Goal: Register for event/course

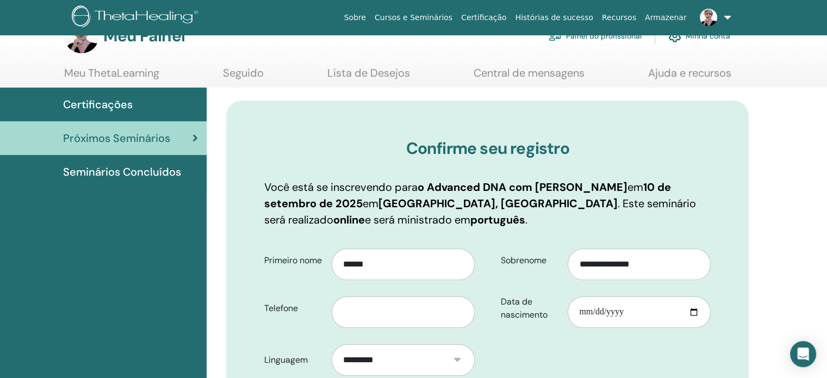
scroll to position [54, 0]
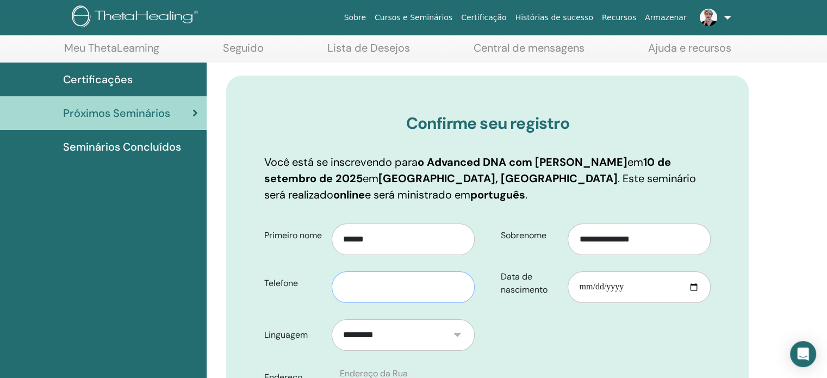
click at [361, 278] on input "text" at bounding box center [403, 287] width 143 height 32
type input "**********"
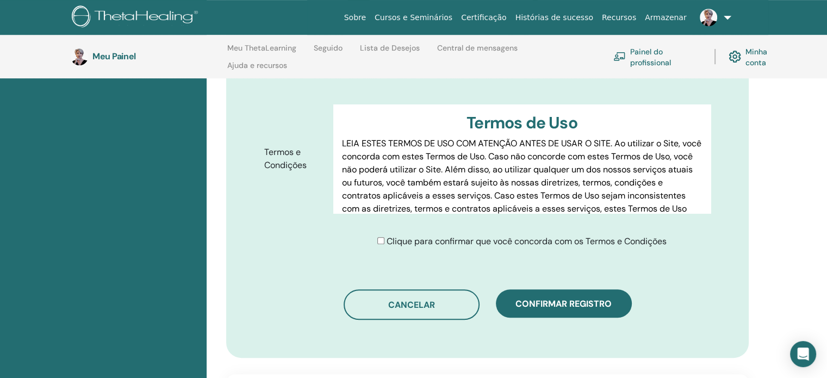
scroll to position [533, 0]
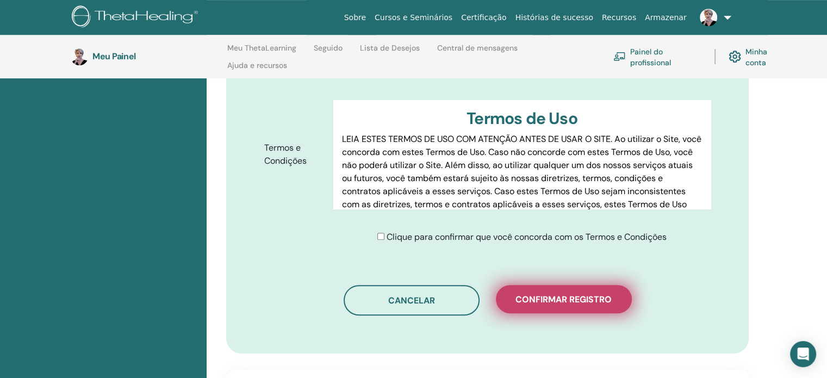
click at [571, 297] on font "Confirmar registro" at bounding box center [563, 299] width 96 height 11
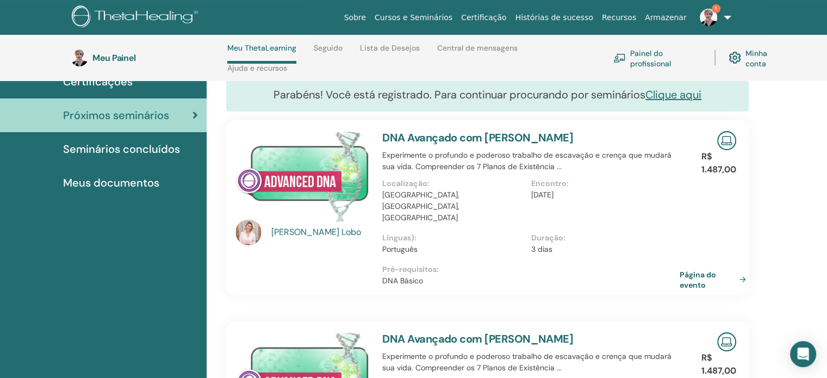
scroll to position [100, 0]
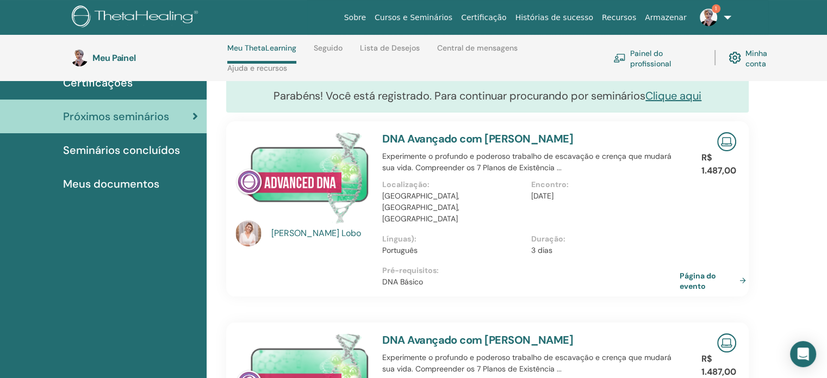
click at [707, 18] on img at bounding box center [708, 17] width 17 height 17
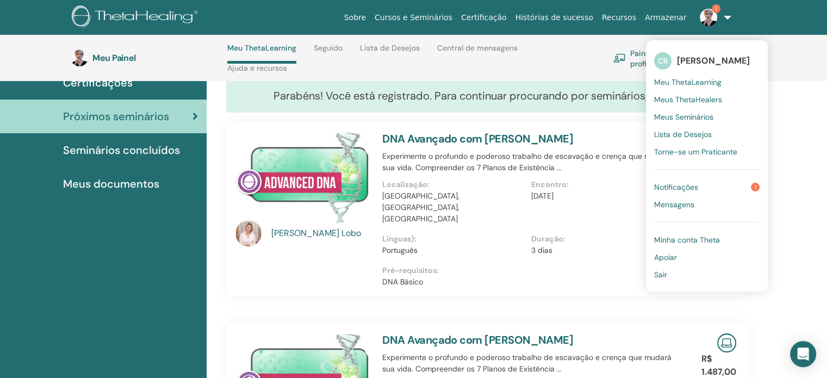
click at [736, 180] on link "Notificações 1" at bounding box center [706, 186] width 105 height 17
